Goal: Obtain resource: Download file/media

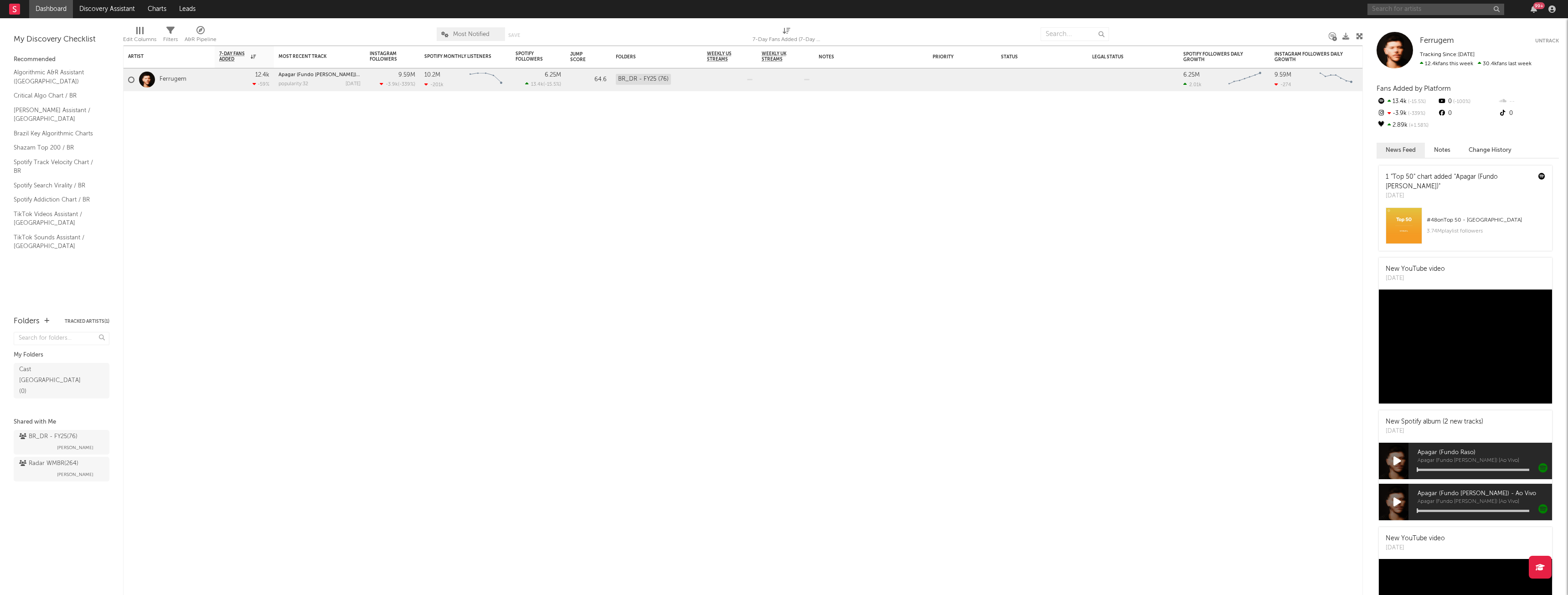
click at [626, 11] on input "text" at bounding box center [1435, 10] width 137 height 11
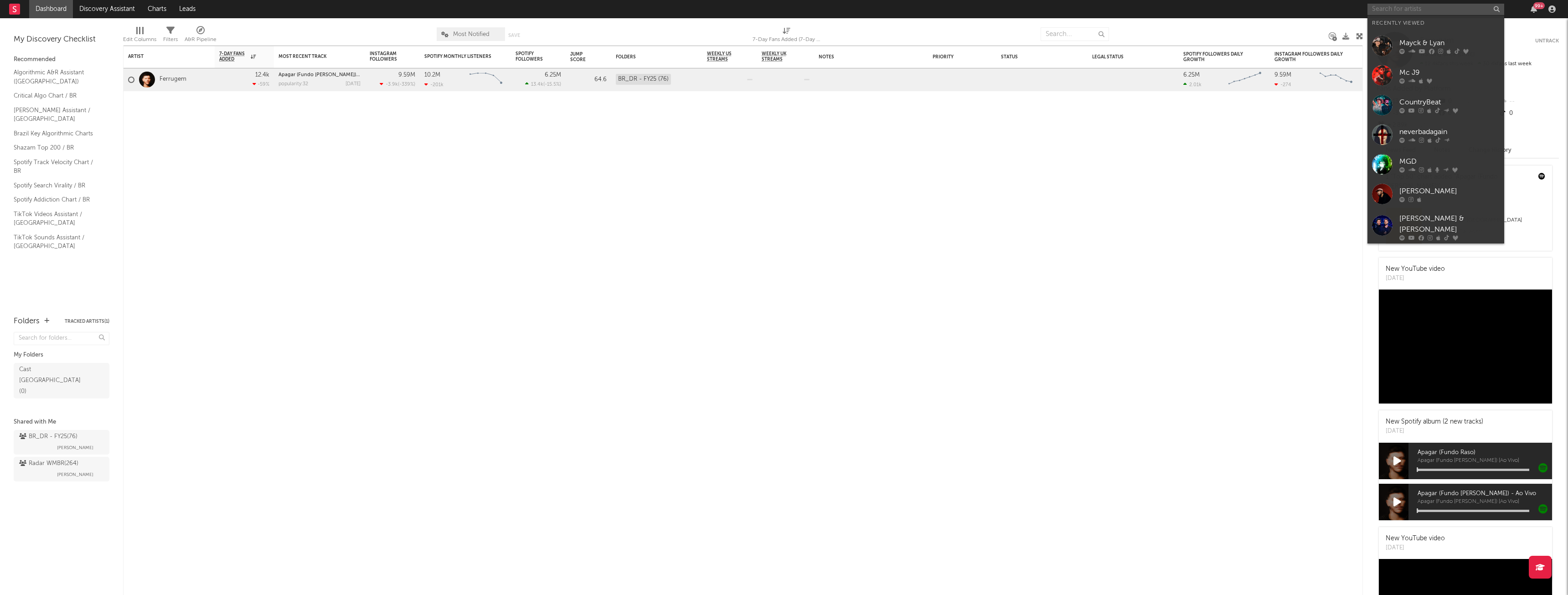
click at [626, 11] on input "text" at bounding box center [1435, 10] width 137 height 11
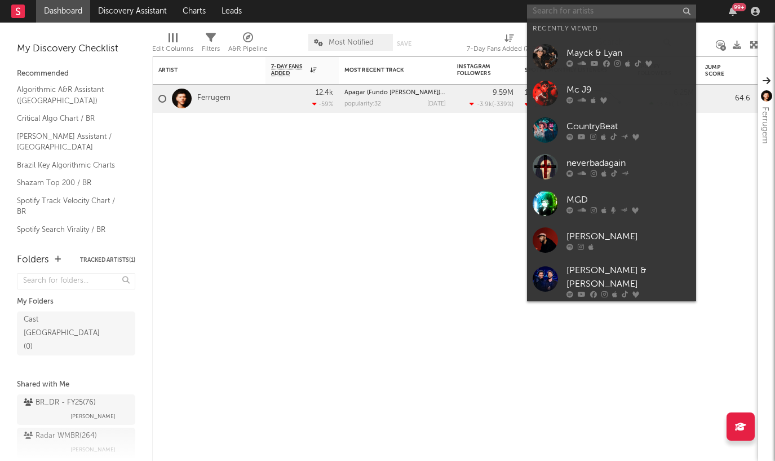
paste input "[GEOGRAPHIC_DATA]"
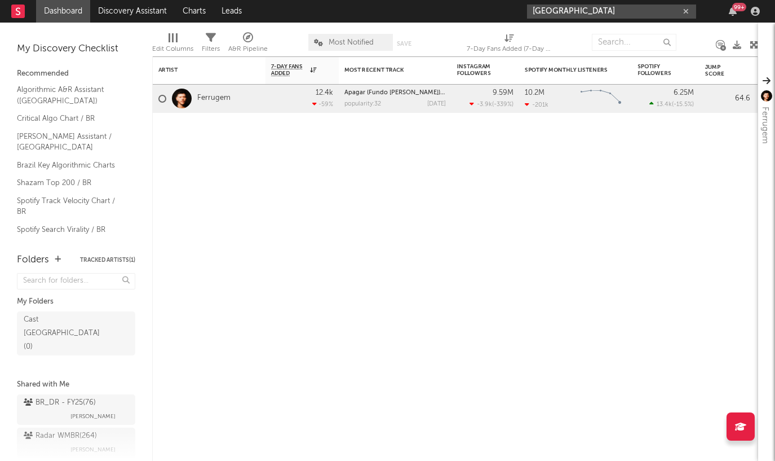
click at [586, 10] on input "[GEOGRAPHIC_DATA]" at bounding box center [611, 12] width 169 height 14
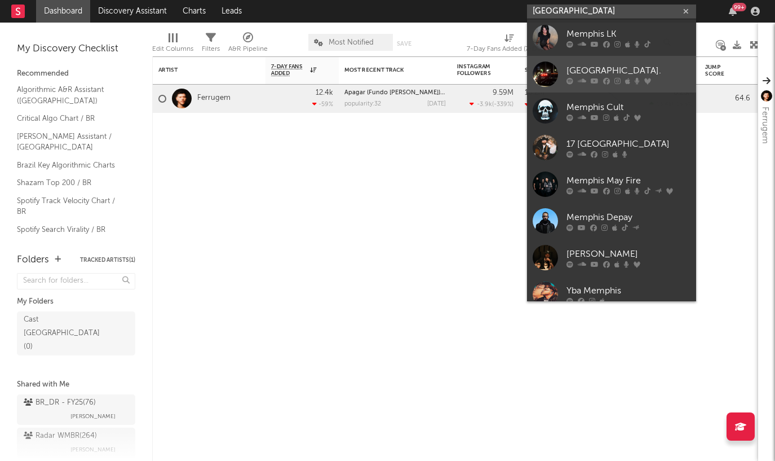
type input "[GEOGRAPHIC_DATA]"
click at [588, 72] on div "[GEOGRAPHIC_DATA]." at bounding box center [629, 71] width 124 height 14
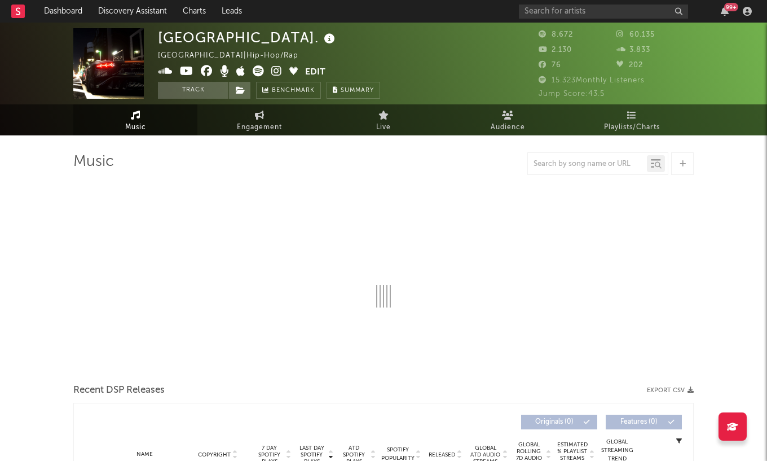
select select "6m"
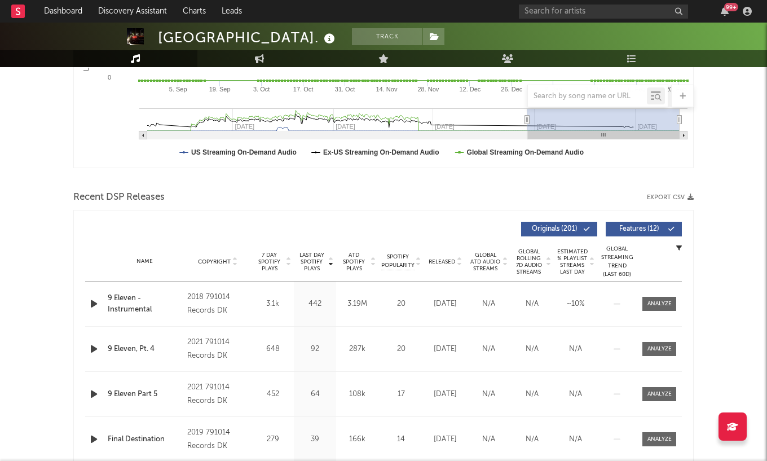
scroll to position [338, 0]
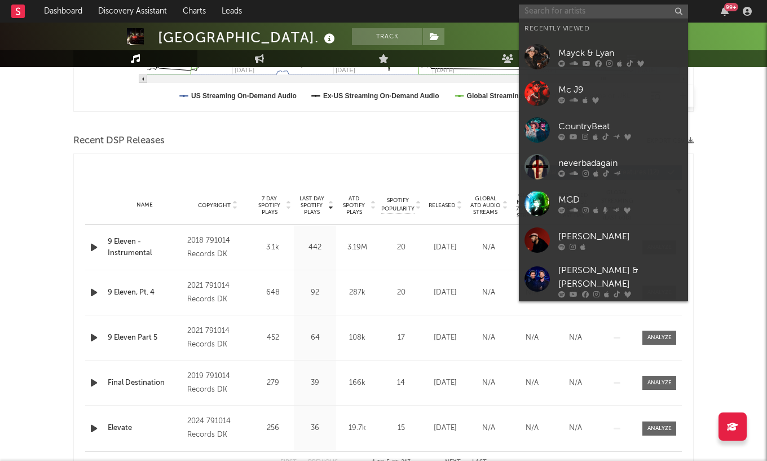
click at [569, 17] on input "text" at bounding box center [603, 12] width 169 height 14
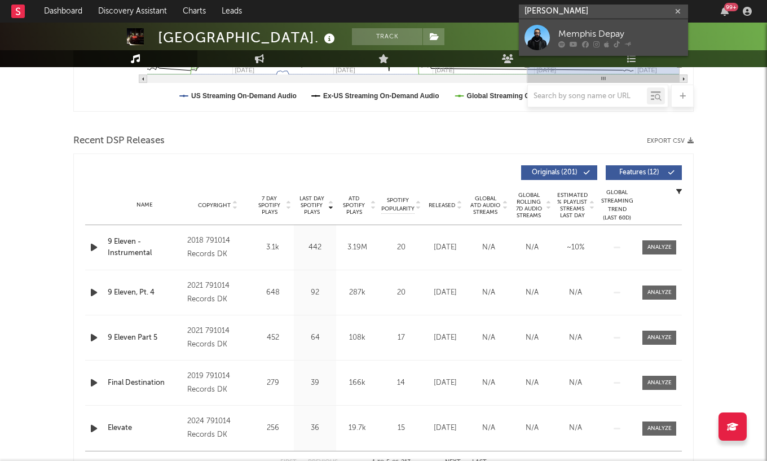
type input "[PERSON_NAME]"
click at [575, 31] on div "Memphis Depay" at bounding box center [620, 34] width 124 height 14
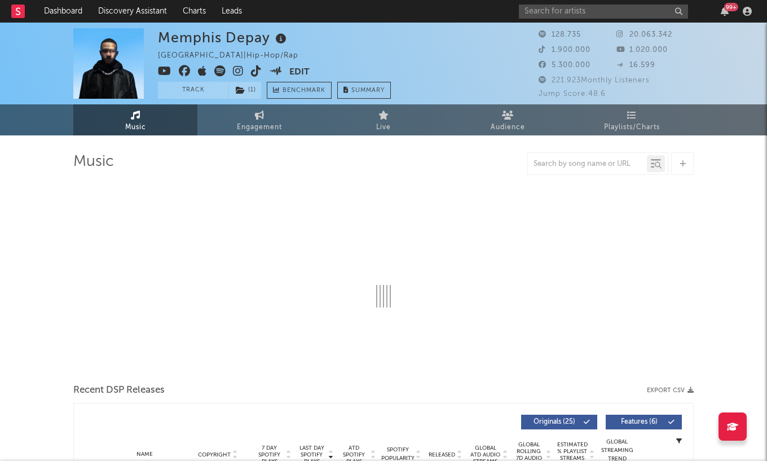
select select "6m"
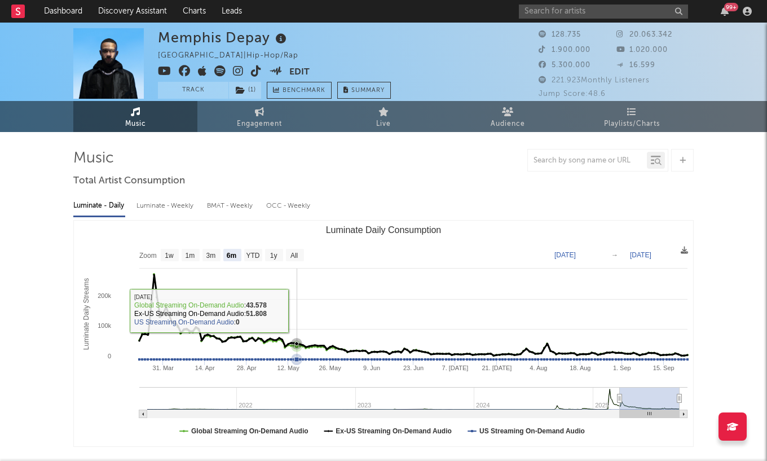
scroll to position [56, 0]
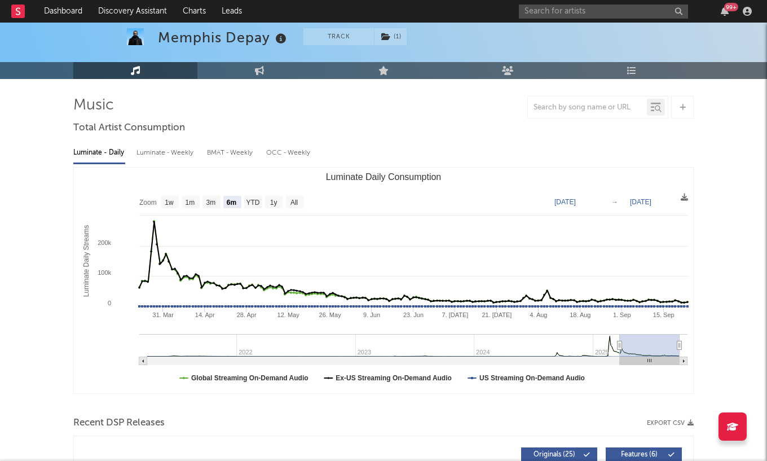
click at [167, 154] on div "Luminate - Weekly" at bounding box center [165, 152] width 59 height 19
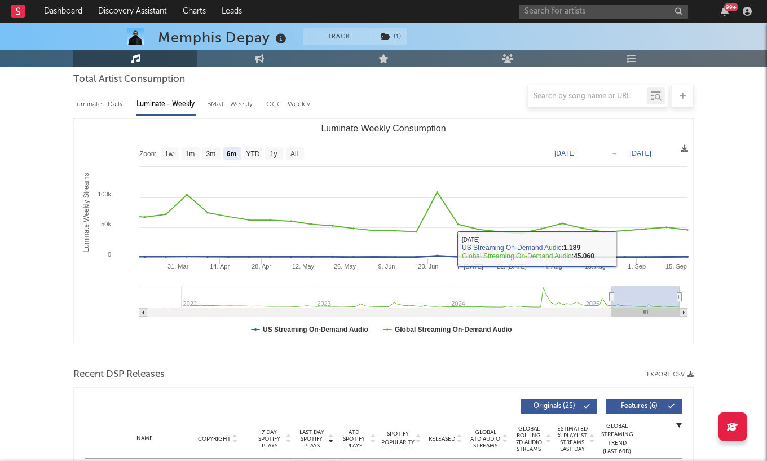
scroll to position [226, 0]
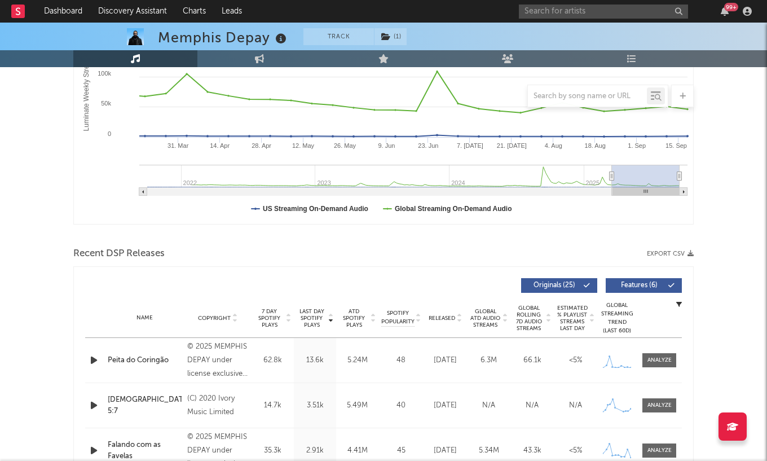
click at [684, 251] on button "Export CSV" at bounding box center [670, 253] width 47 height 7
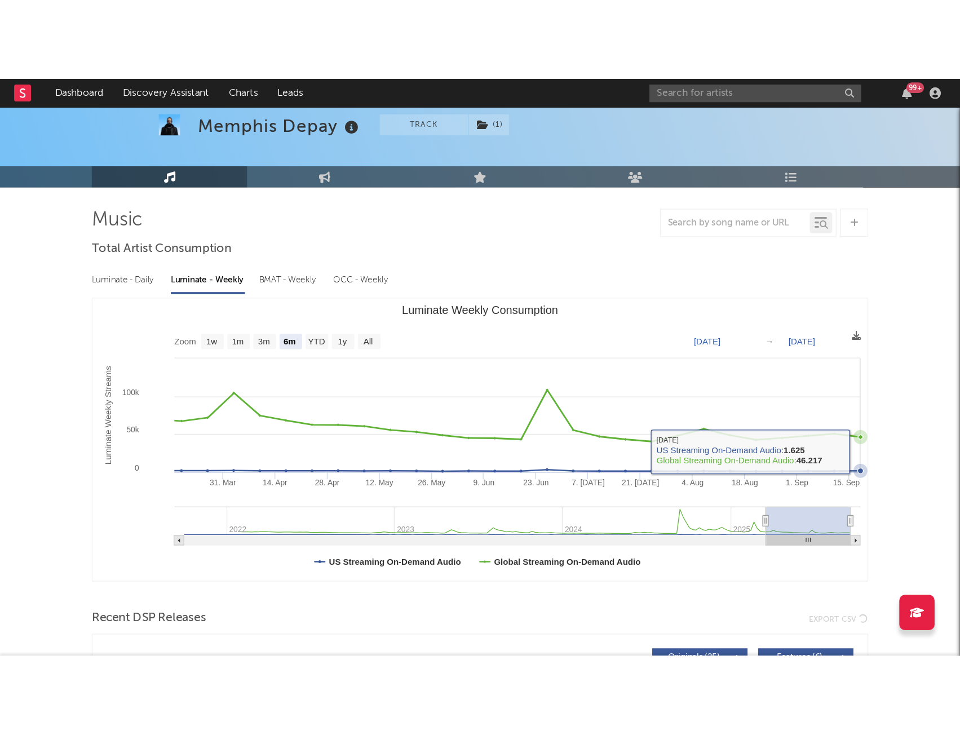
scroll to position [0, 0]
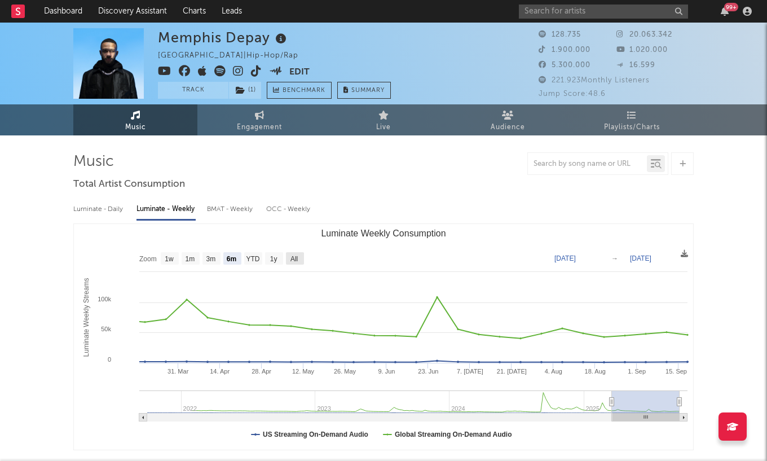
click at [298, 256] on text "All" at bounding box center [293, 259] width 7 height 8
select select "All"
type input "[DATE]"
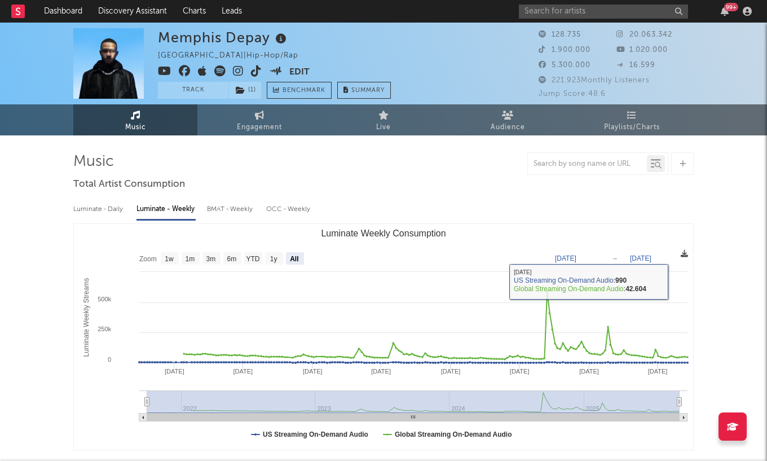
click at [682, 252] on icon at bounding box center [684, 253] width 7 height 7
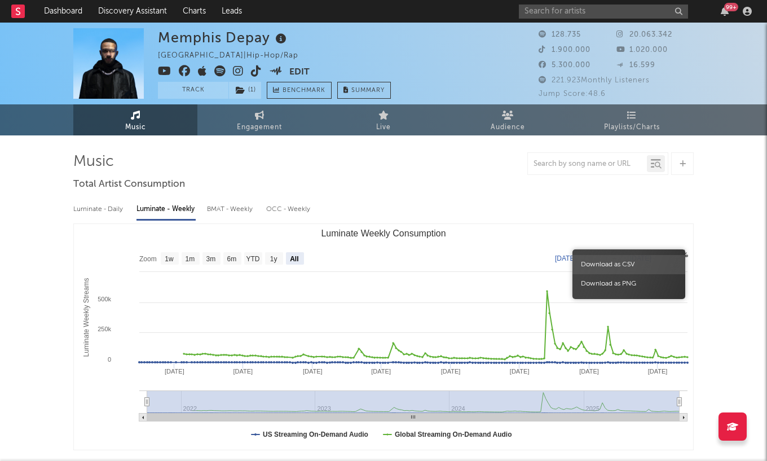
click at [603, 262] on span "Download as CSV" at bounding box center [628, 264] width 113 height 19
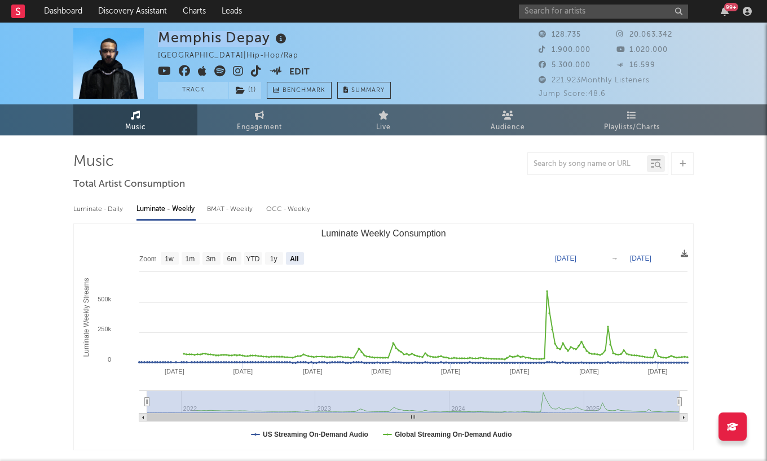
drag, startPoint x: 267, startPoint y: 39, endPoint x: 162, endPoint y: 34, distance: 105.6
click at [162, 34] on div "Memphis Depay" at bounding box center [223, 37] width 131 height 19
copy div "Memphis Depay"
